Goal: Transaction & Acquisition: Purchase product/service

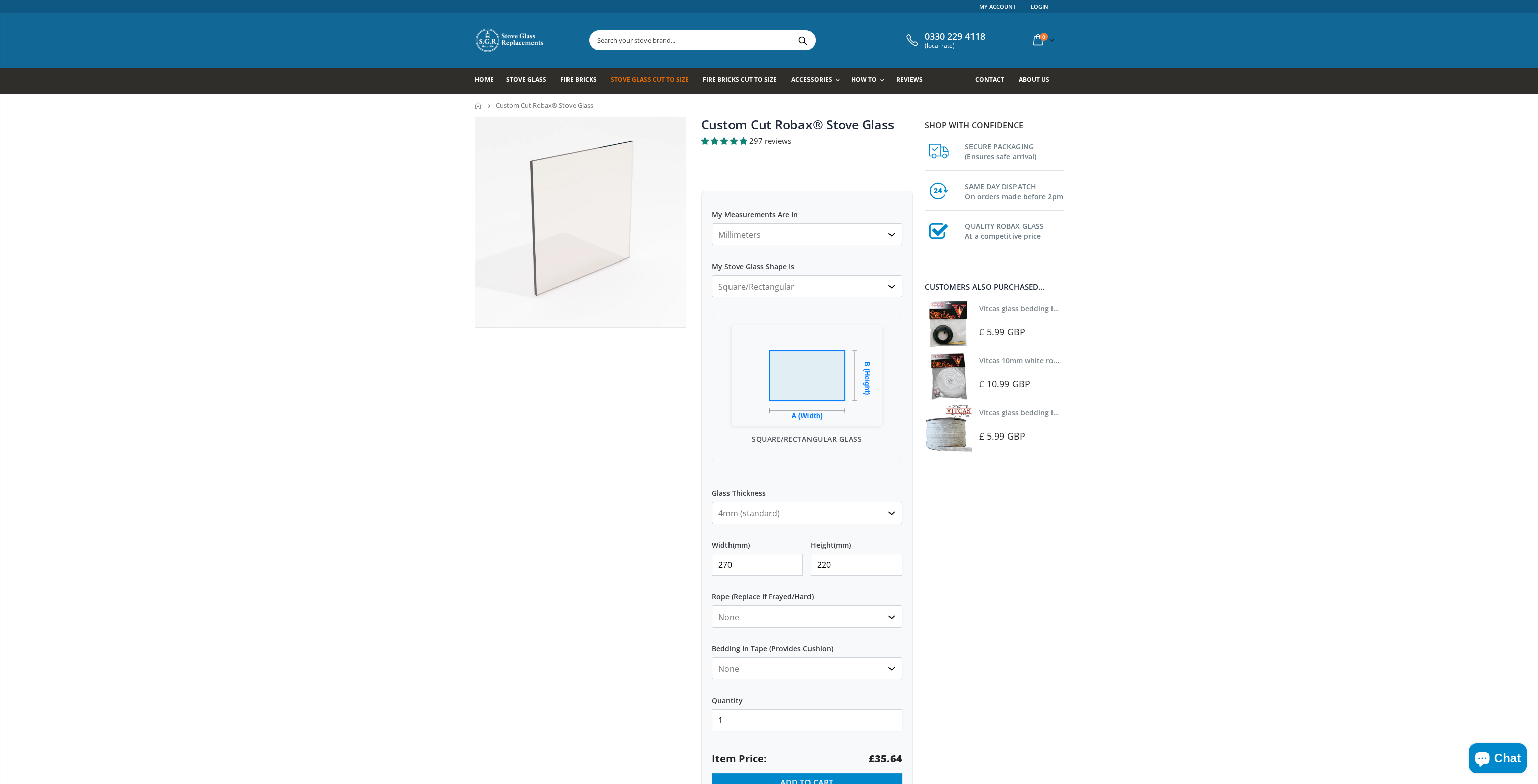
drag, startPoint x: 751, startPoint y: 572, endPoint x: 650, endPoint y: 567, distance: 101.1
click at [650, 567] on div "Custom Cut Robax® Stove Glass 297 reviews Pool Type Default Title Pool #1 Pool …" at bounding box center [693, 476] width 452 height 719
type input "120"
drag, startPoint x: 758, startPoint y: 568, endPoint x: 646, endPoint y: 563, distance: 112.1
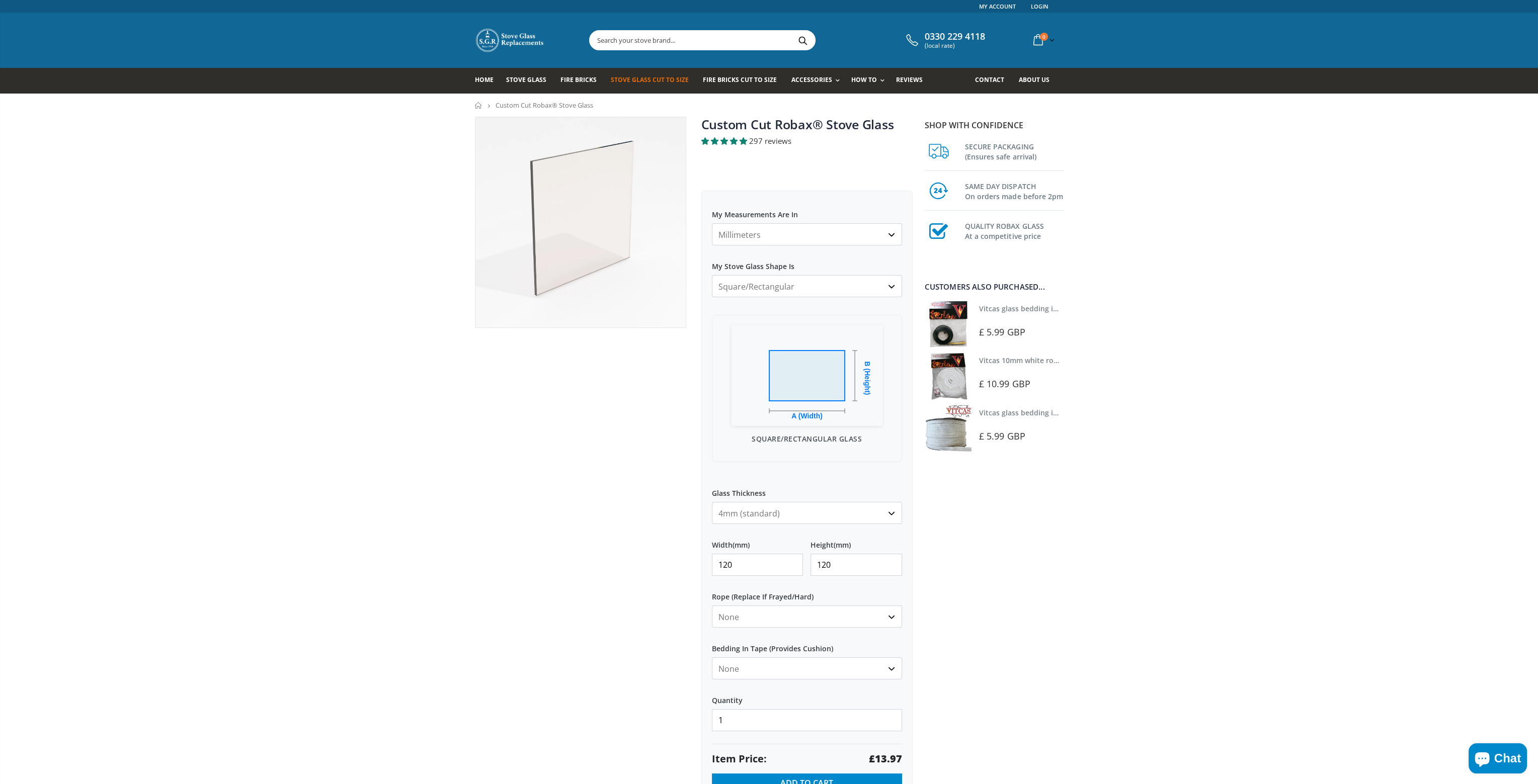
click at [646, 563] on div "Custom Cut Robax® Stove Glass 297 reviews Pool Type Default Title Pool #1 Pool …" at bounding box center [693, 476] width 452 height 719
type input "150"
click at [513, 82] on span "Stove Glass" at bounding box center [526, 79] width 40 height 8
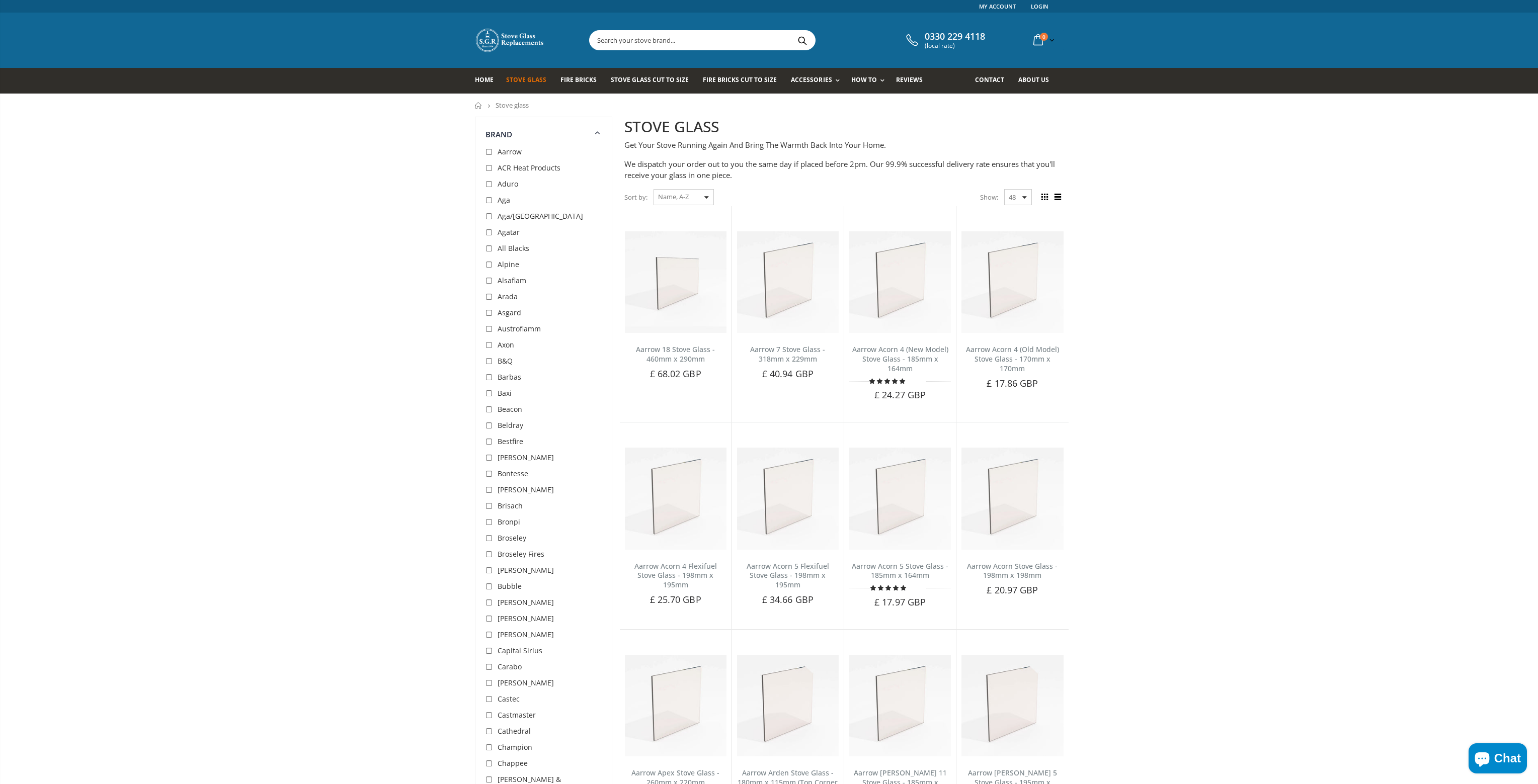
click at [504, 155] on span "Aarrow" at bounding box center [509, 152] width 24 height 10
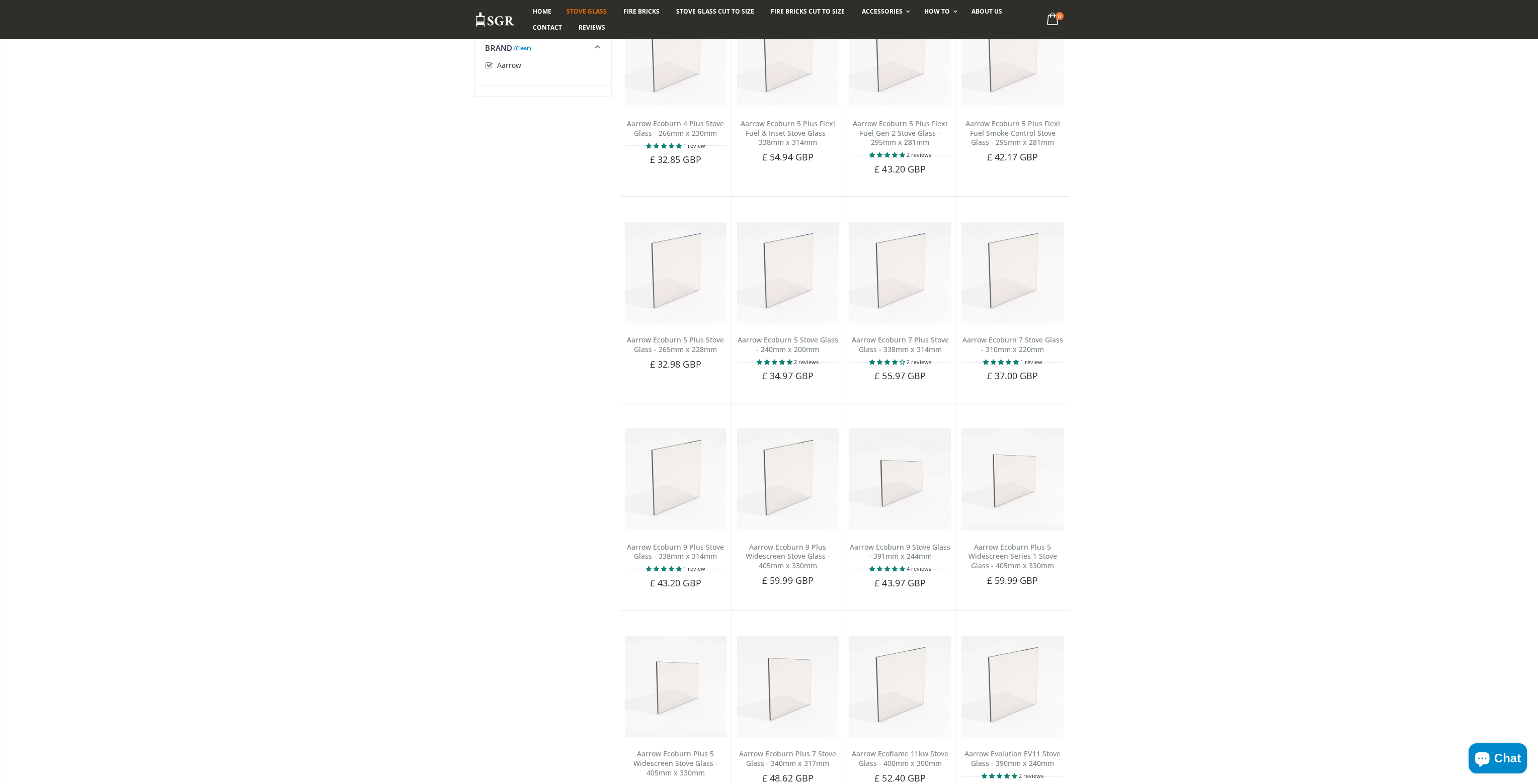
scroll to position [1597, 0]
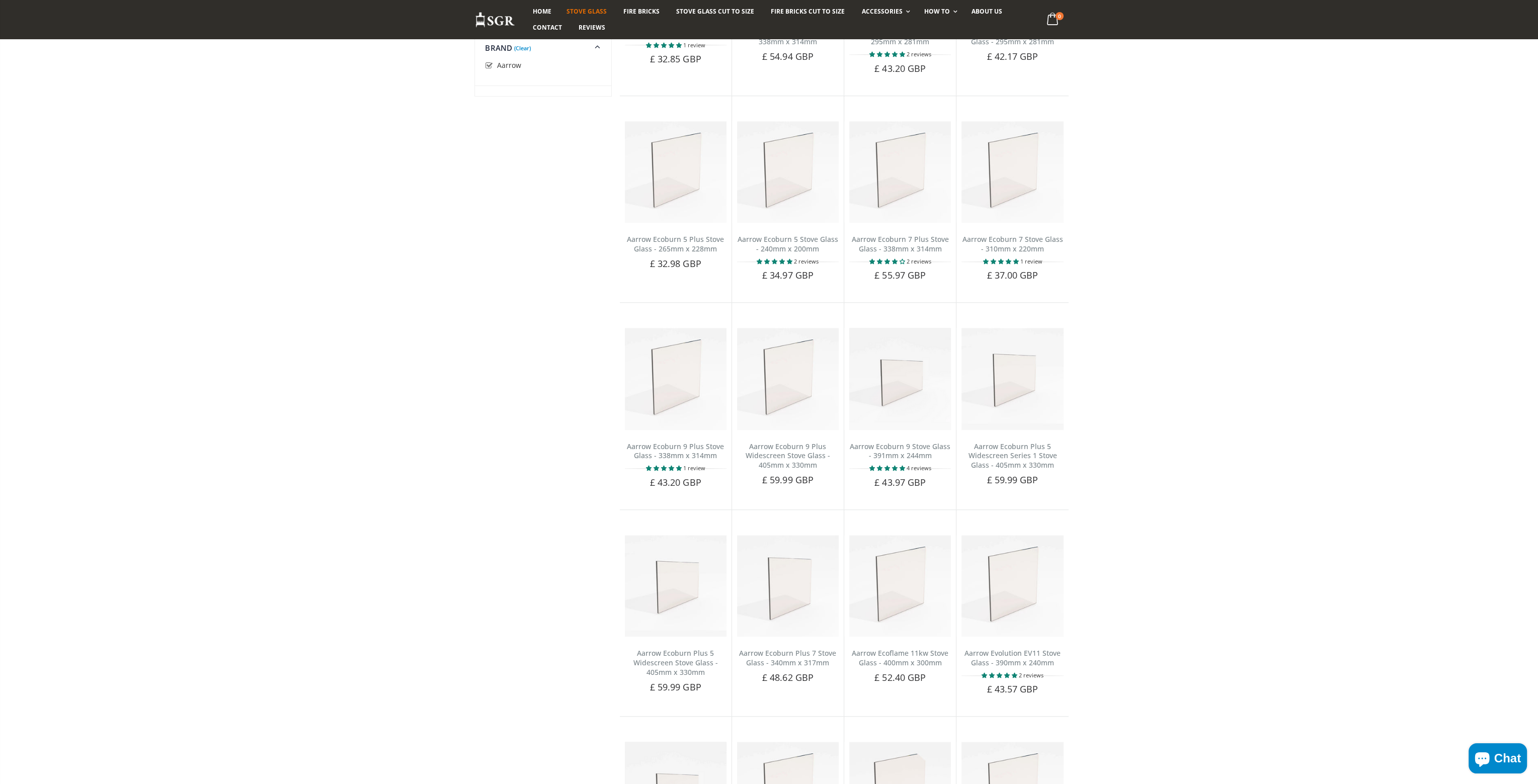
click at [527, 229] on div "Categories Brand (Clear) Aarrow ACR Heat Products" at bounding box center [543, 243] width 137 height 3444
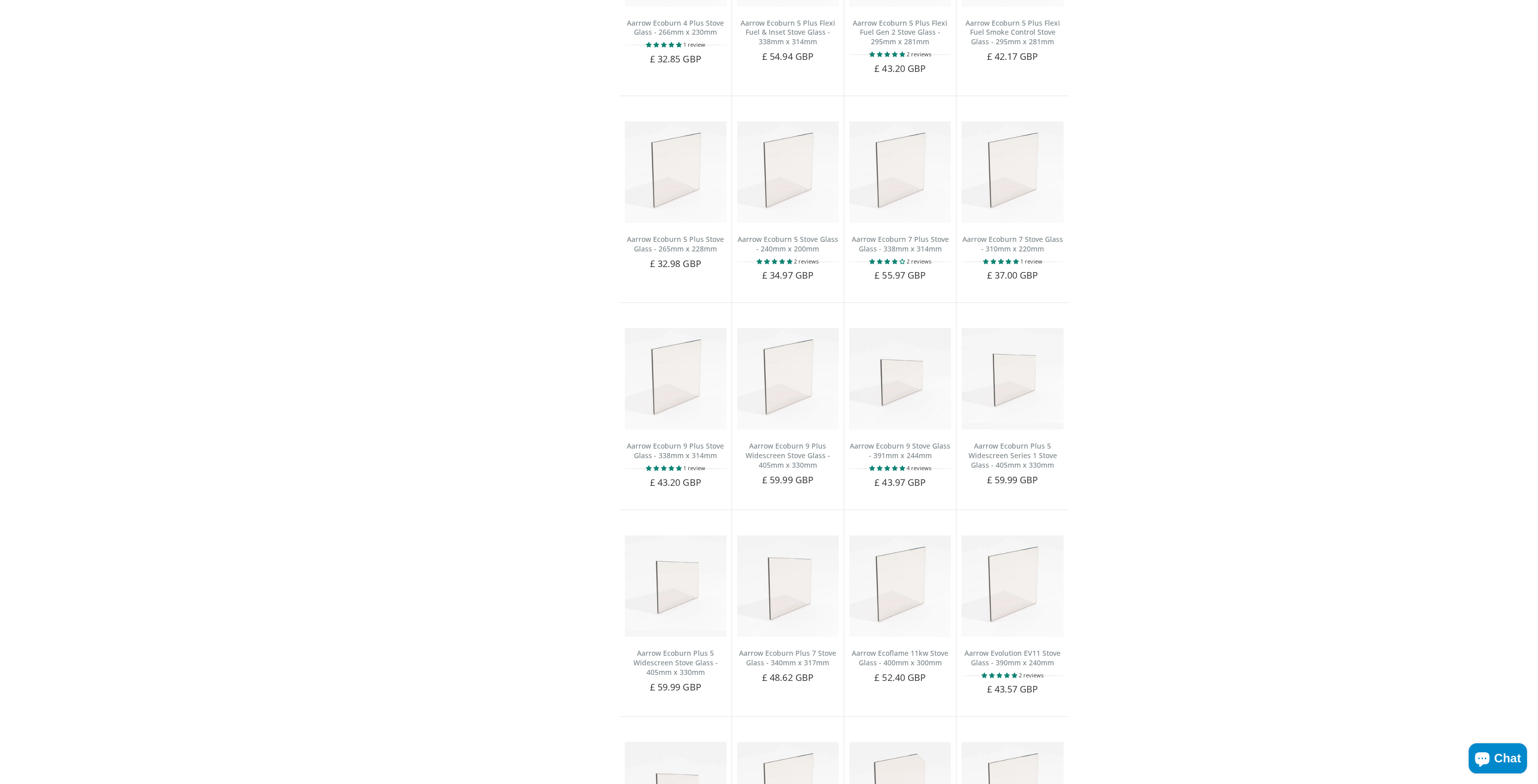
scroll to position [0, 0]
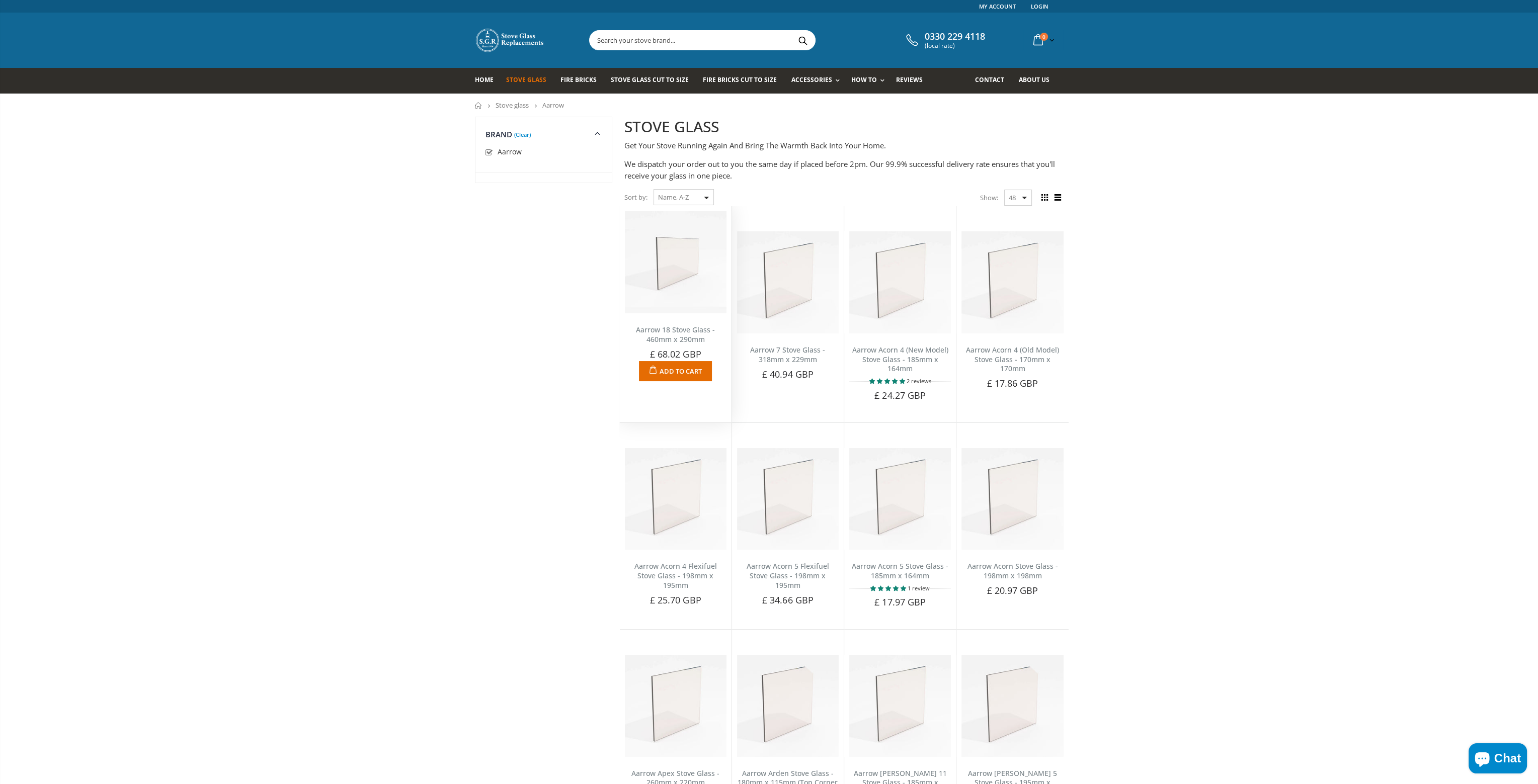
drag, startPoint x: 662, startPoint y: 248, endPoint x: 646, endPoint y: 250, distance: 16.1
click at [531, 84] on span "Stove Glass" at bounding box center [526, 79] width 40 height 8
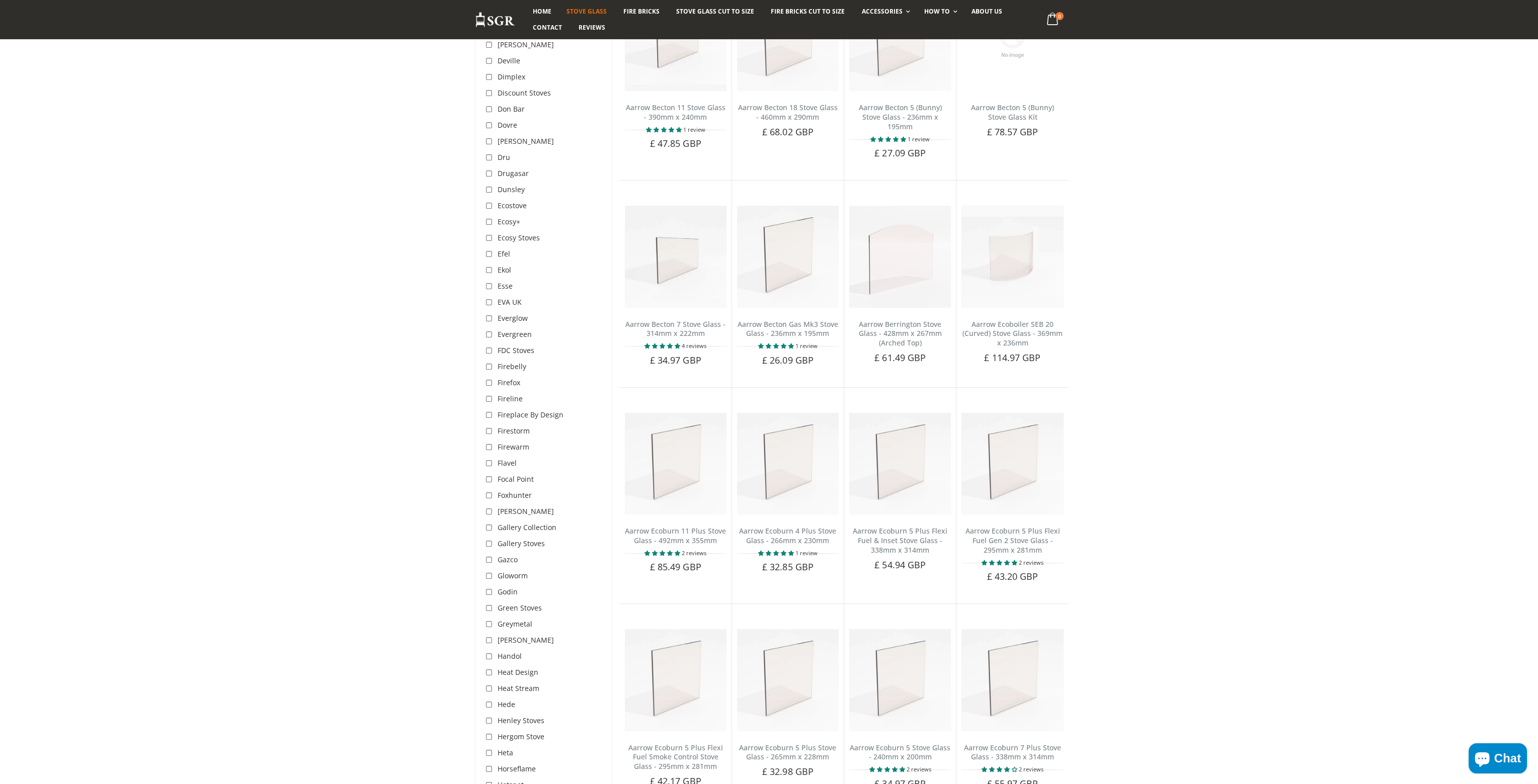
scroll to position [1307, 0]
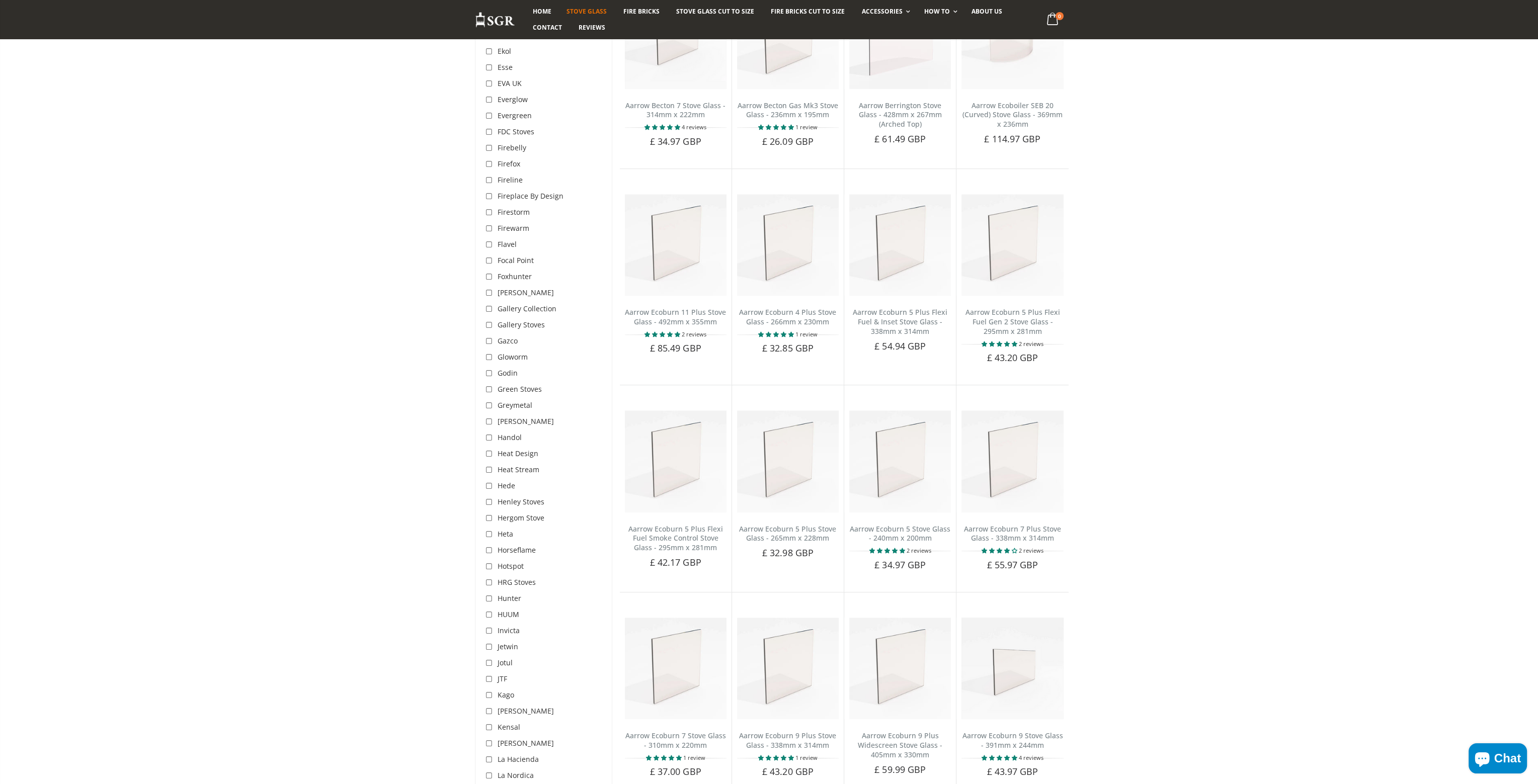
click at [523, 288] on span "[PERSON_NAME]" at bounding box center [526, 293] width 56 height 10
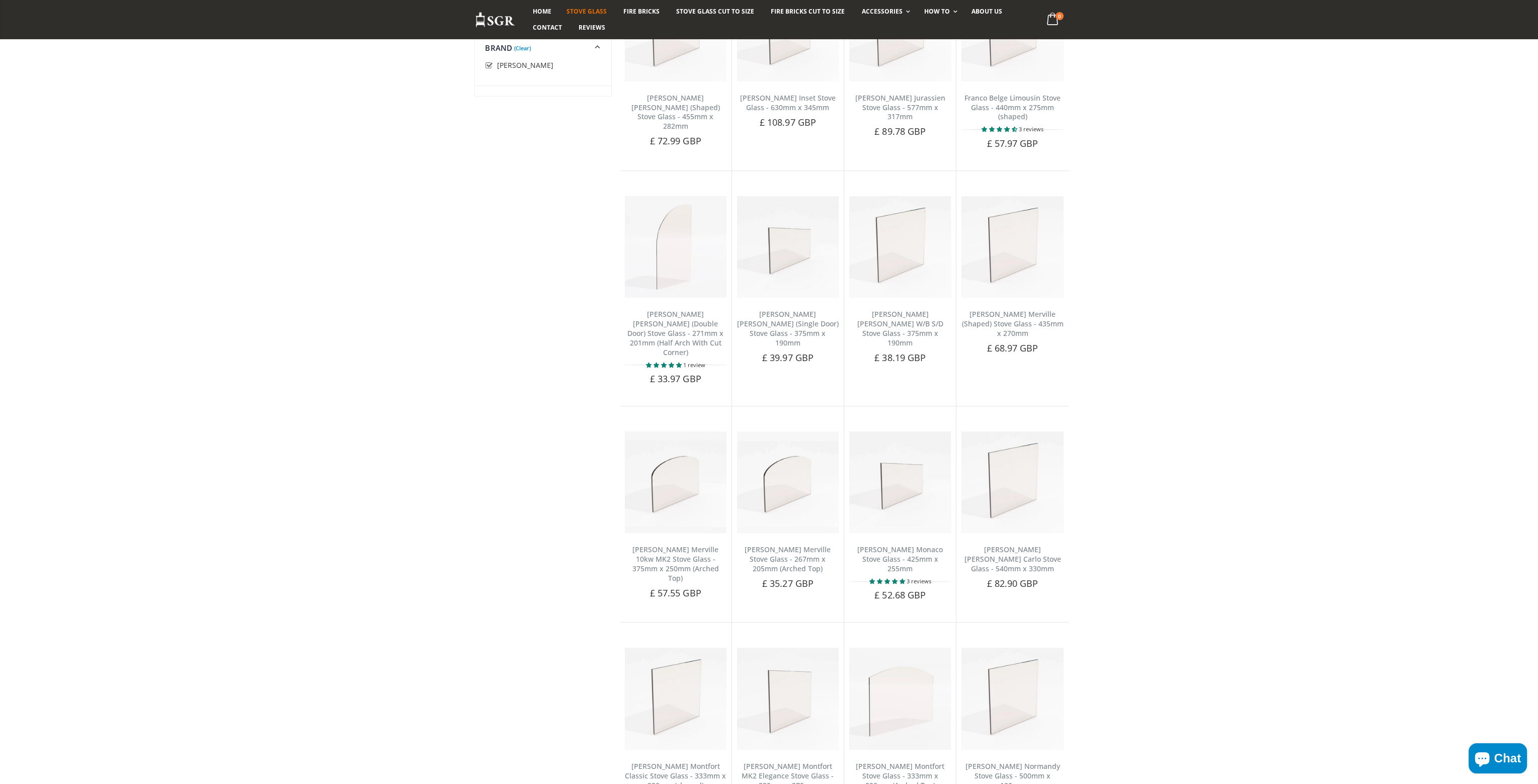
scroll to position [1195, 0]
